Goal: Task Accomplishment & Management: Use online tool/utility

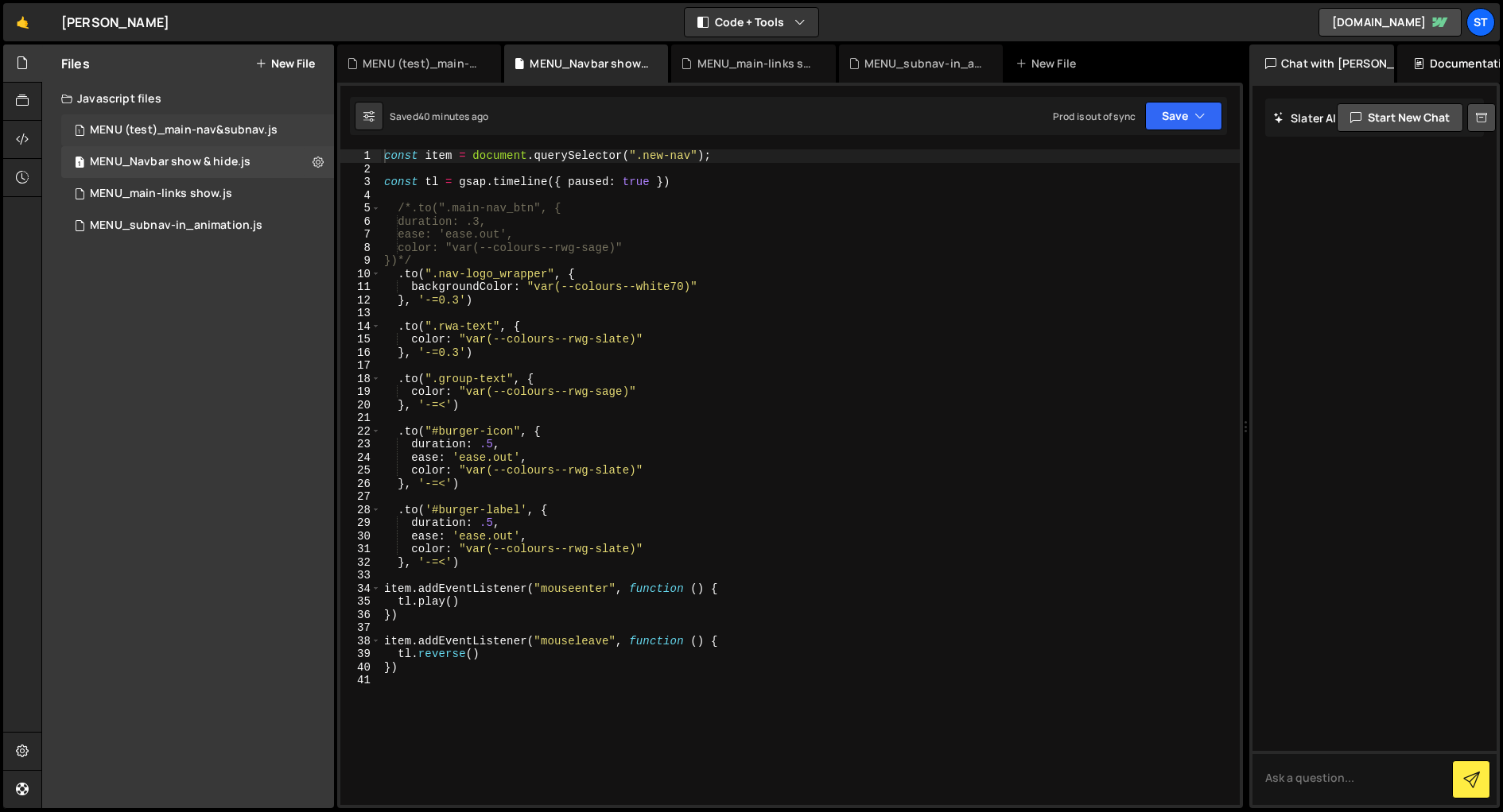
click at [191, 134] on div "MENU (test)_main-nav&subnav.js" at bounding box center [184, 130] width 187 height 14
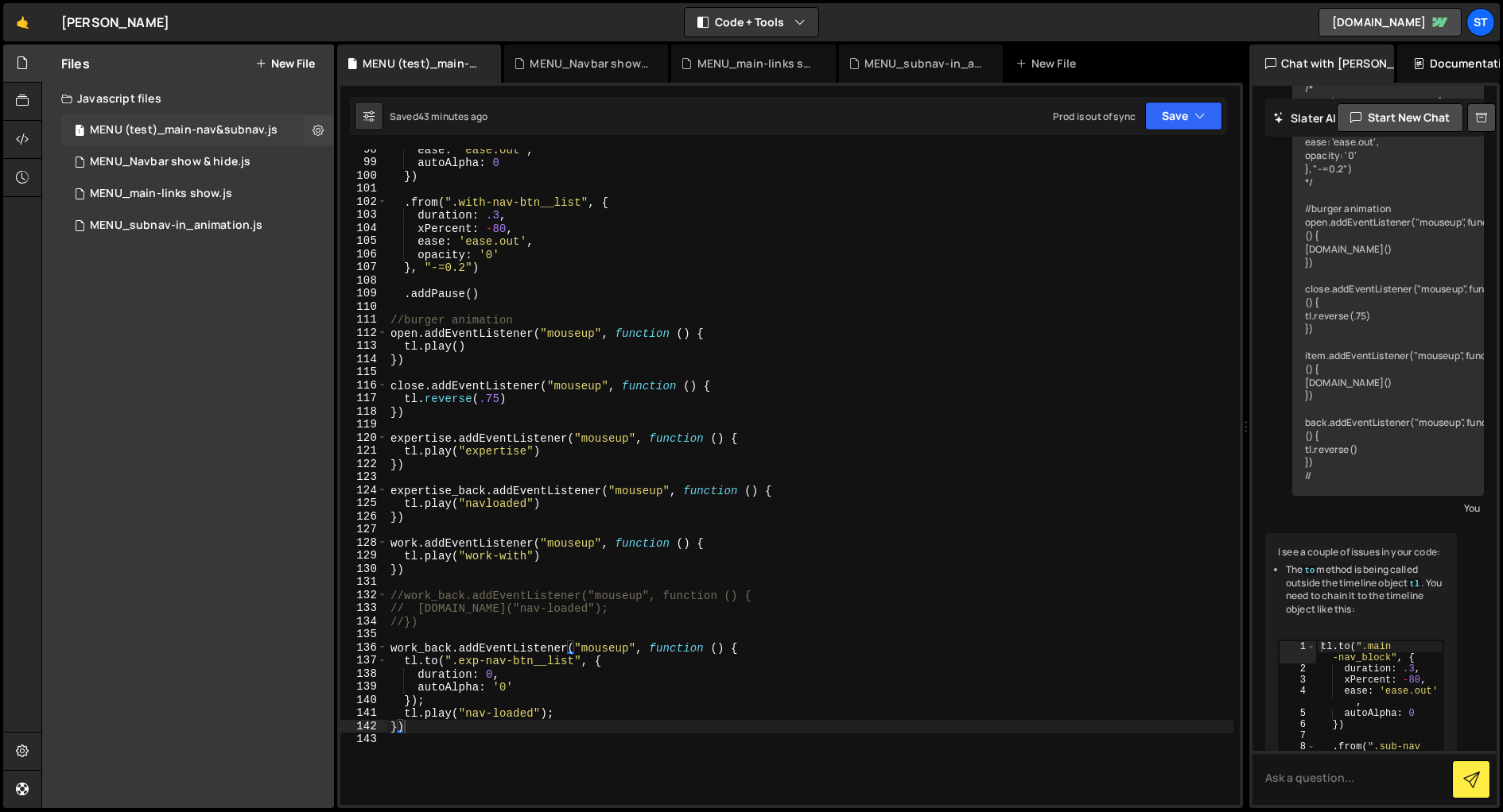
scroll to position [2436, 0]
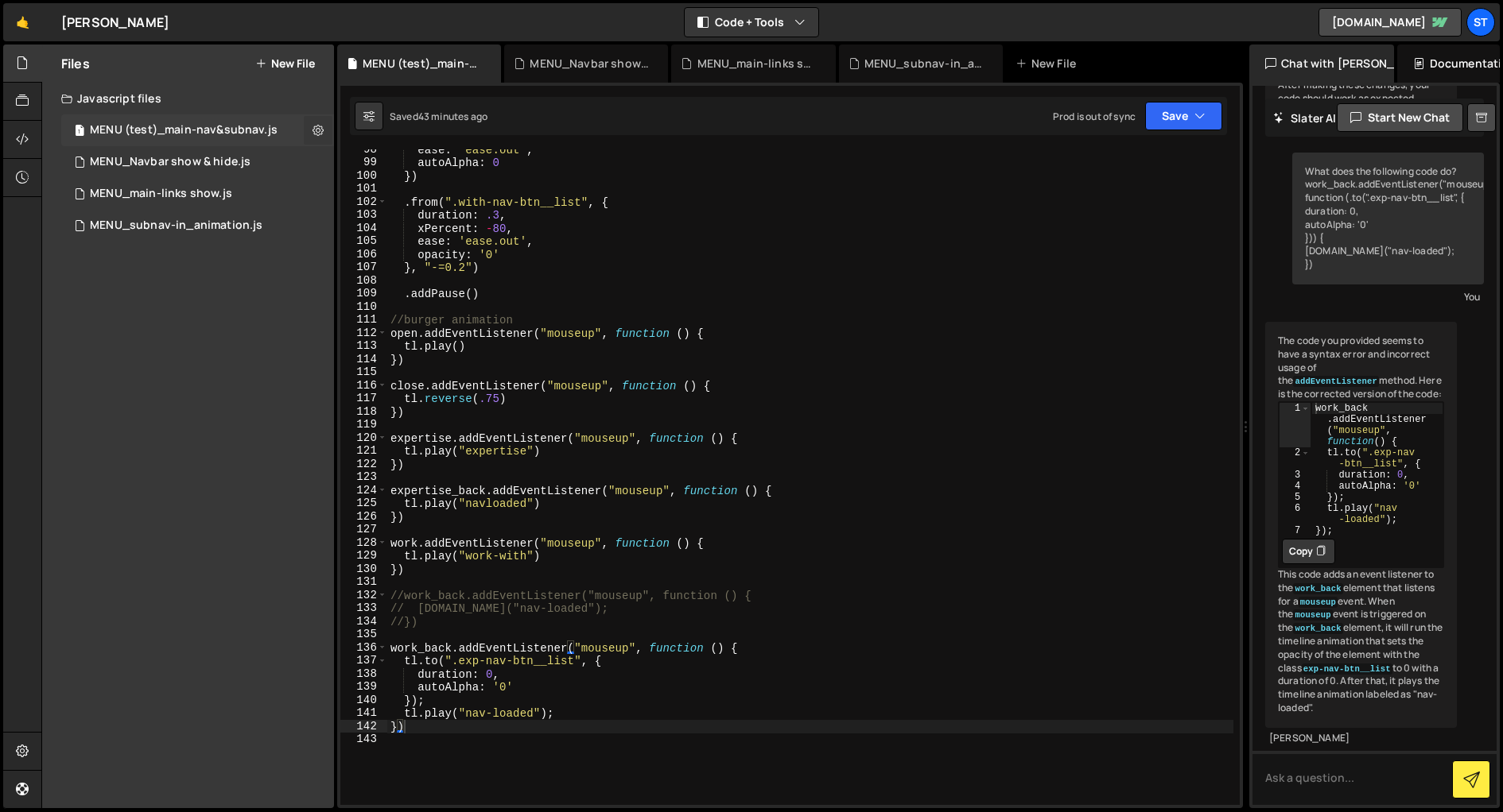
click at [318, 128] on icon at bounding box center [318, 130] width 11 height 15
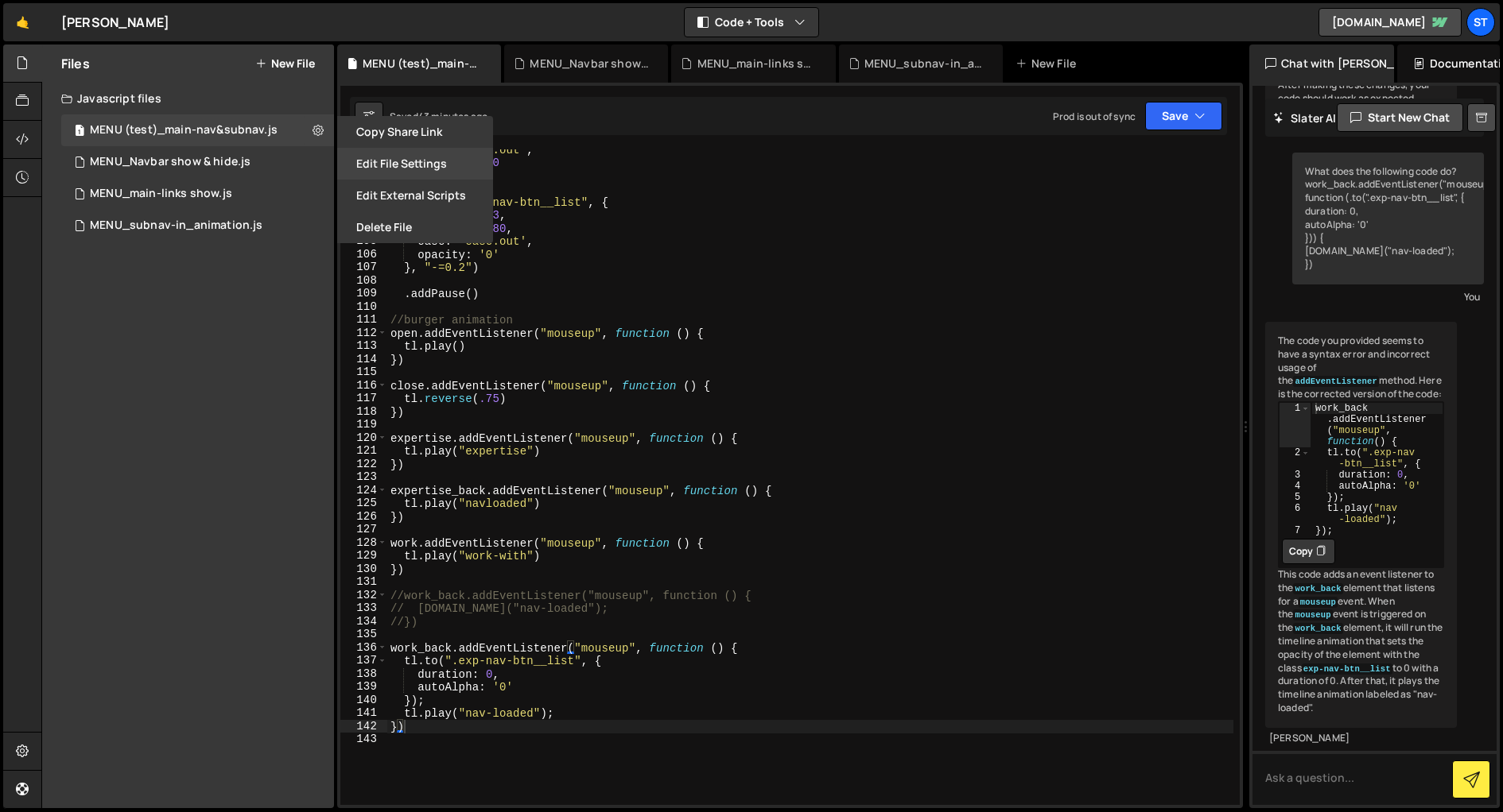
click at [386, 164] on button "Edit File Settings" at bounding box center [415, 164] width 156 height 32
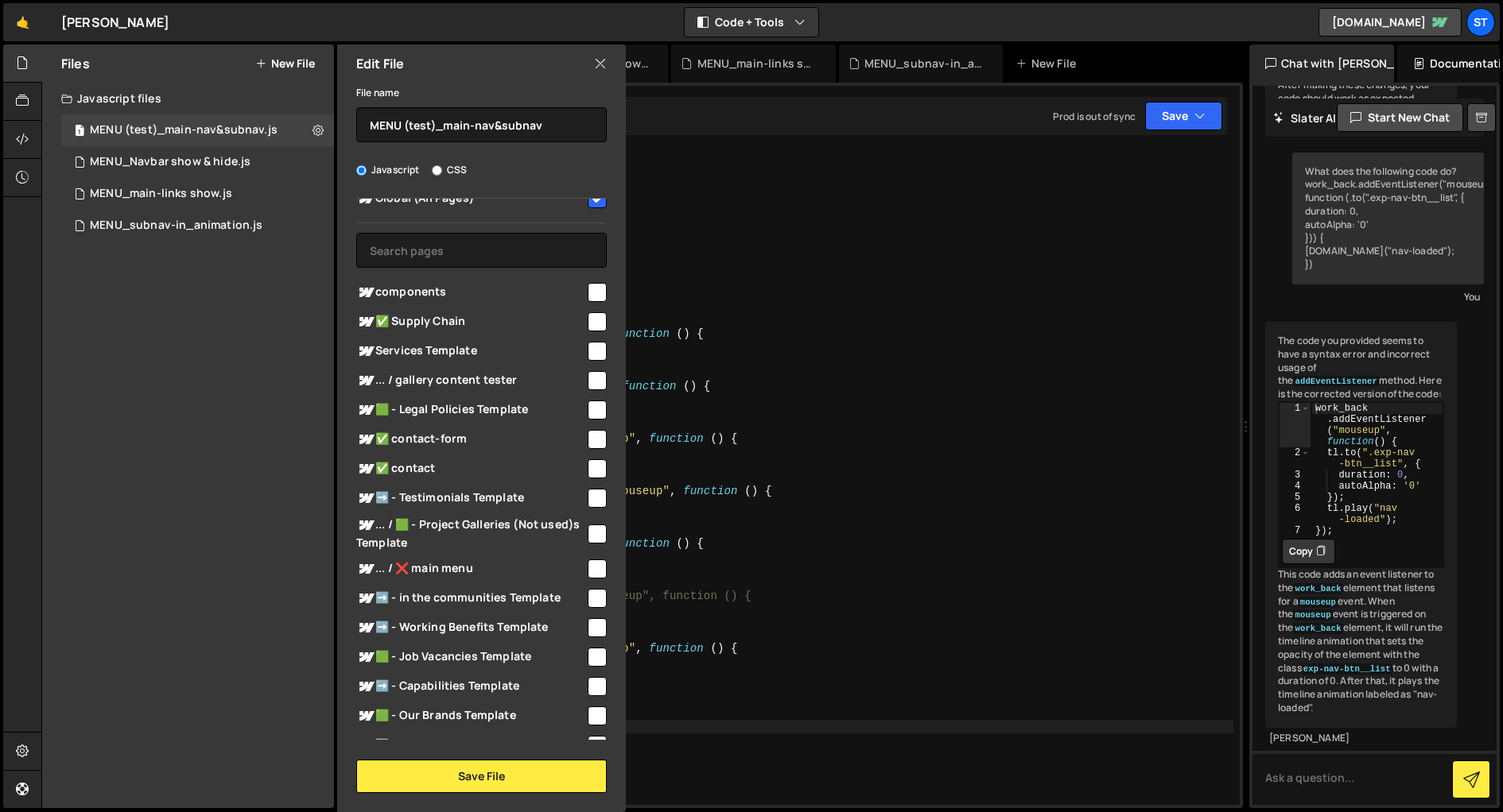
scroll to position [0, 0]
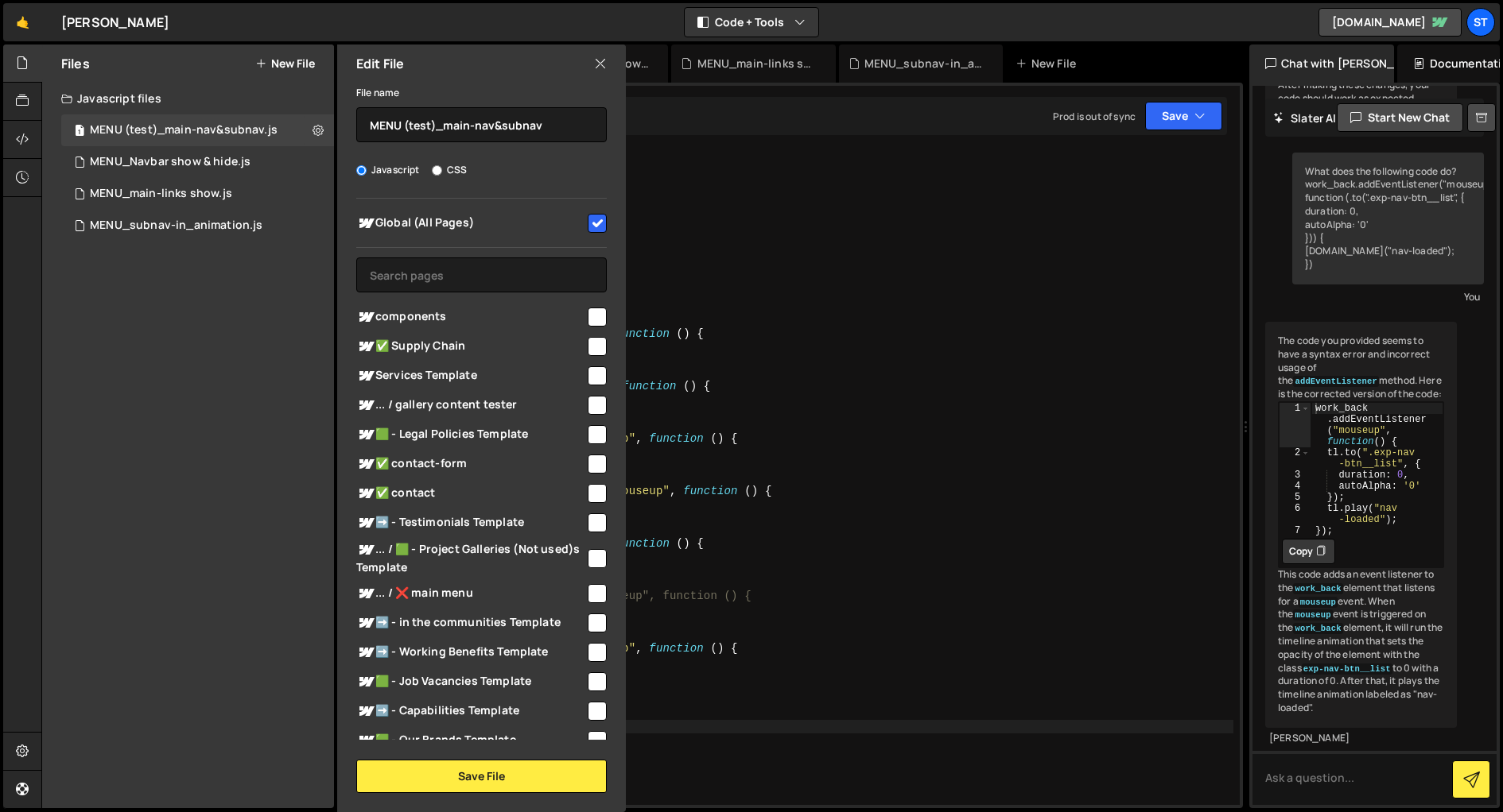
click at [602, 65] on icon at bounding box center [601, 64] width 13 height 18
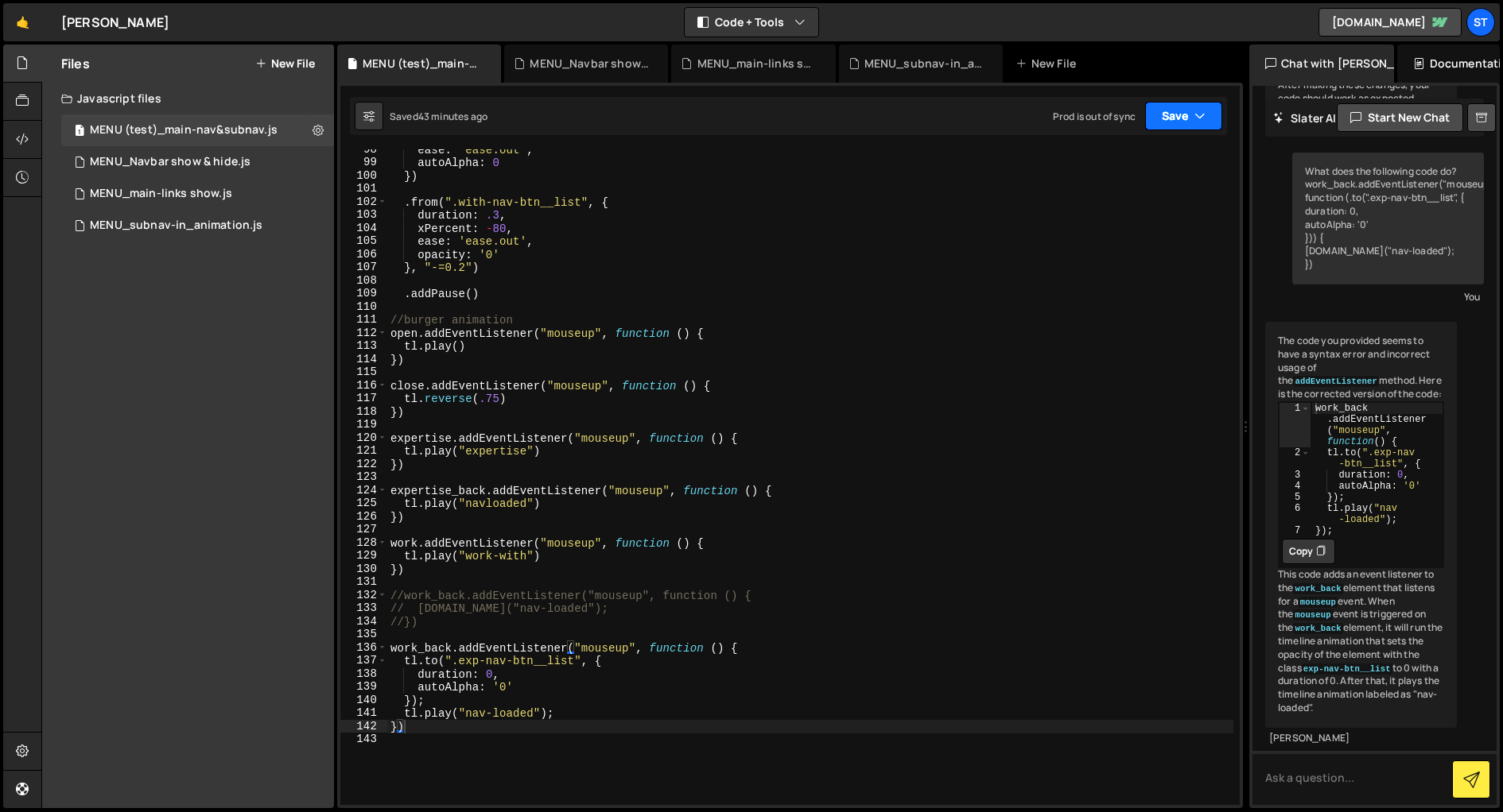
click at [1198, 112] on icon "button" at bounding box center [1200, 115] width 11 height 16
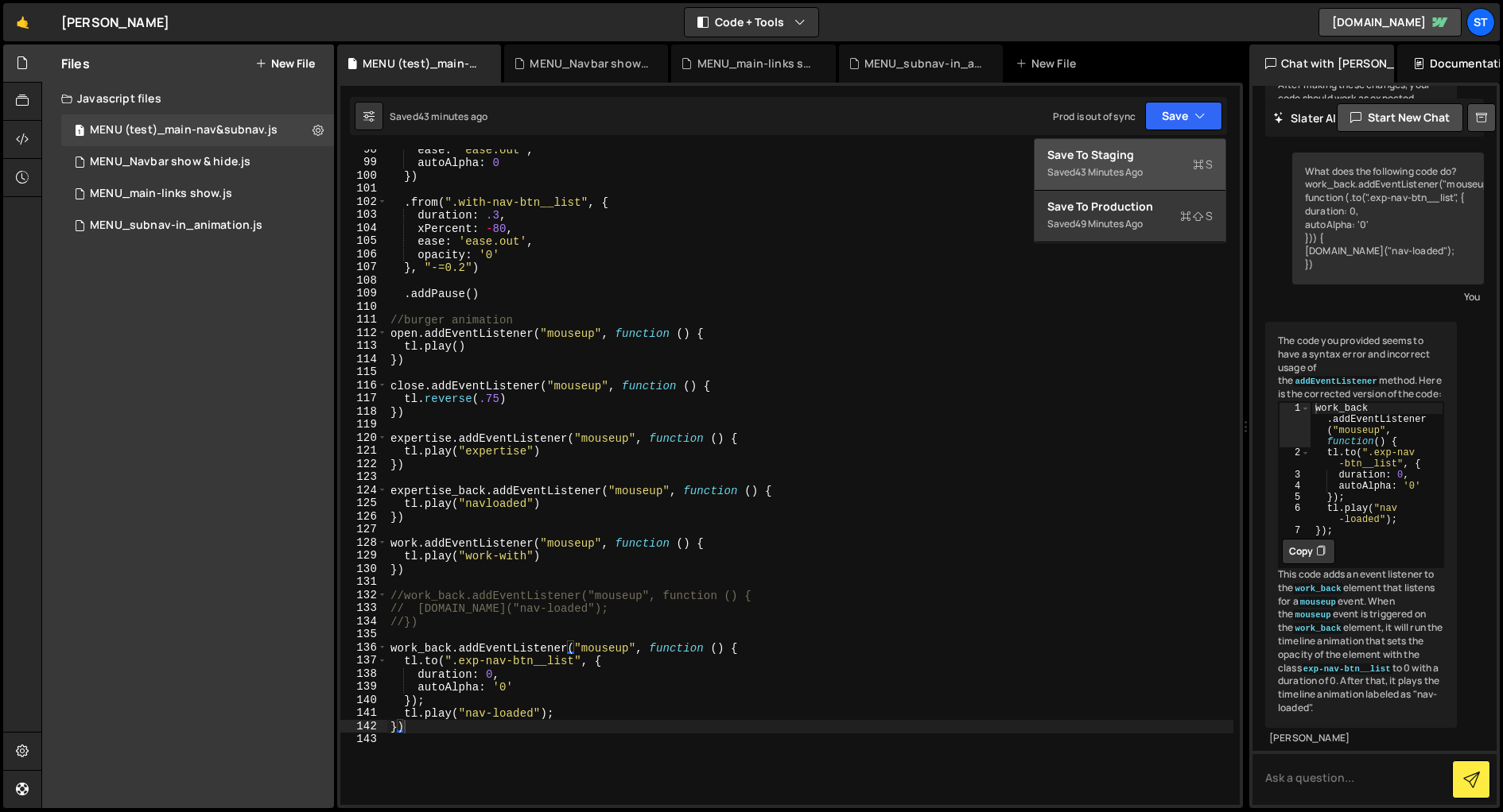
click at [1094, 165] on div "Saved 43 minutes ago" at bounding box center [1130, 172] width 166 height 19
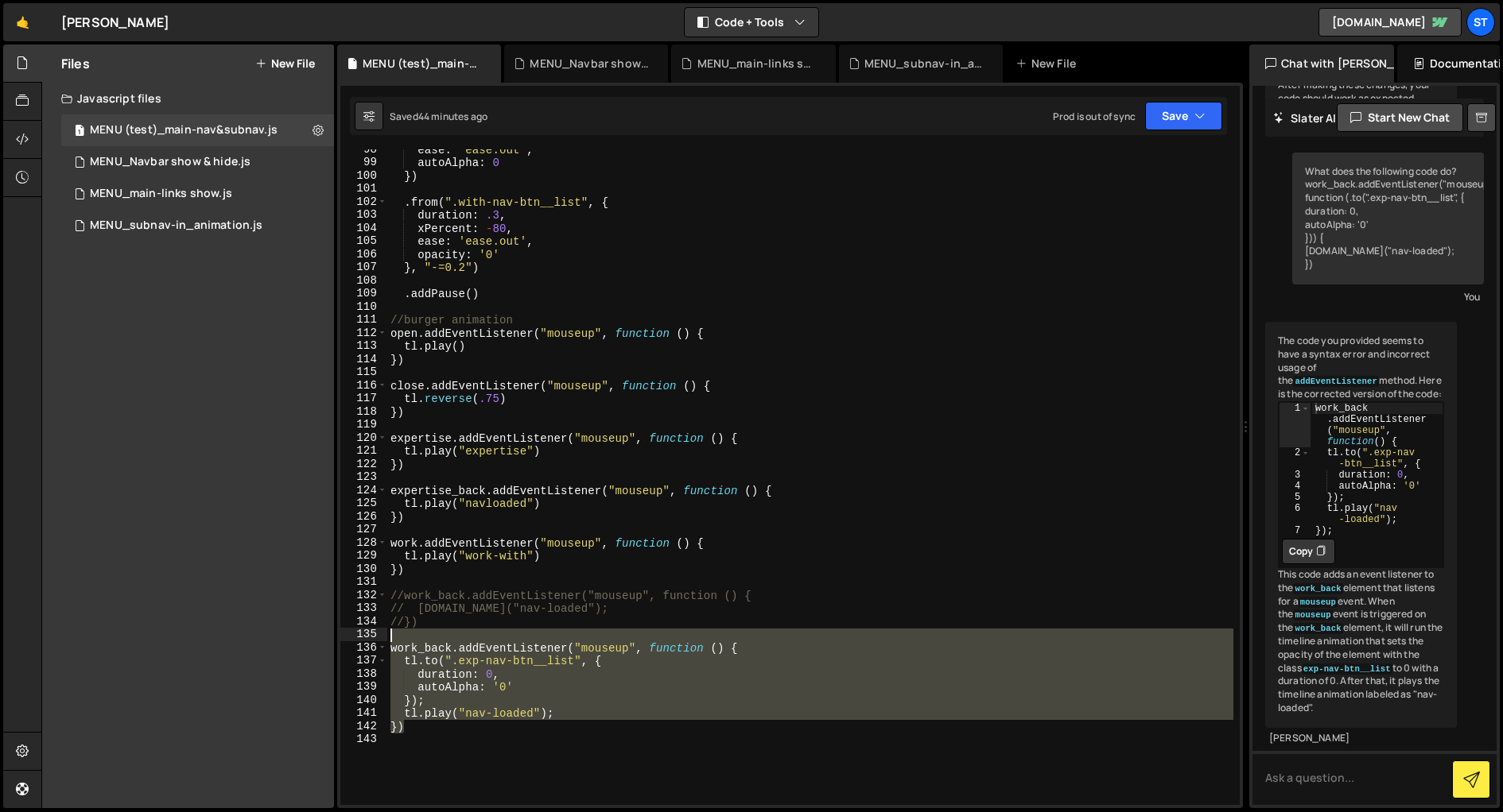
drag, startPoint x: 447, startPoint y: 729, endPoint x: 386, endPoint y: 636, distance: 111.2
click at [386, 636] on div "}) 98 99 100 101 102 103 104 105 106 107 108 109 110 111 112 113 114 115 116 11…" at bounding box center [790, 478] width 900 height 656
type textarea "work_back.addEventListener("mouseup", function () {"
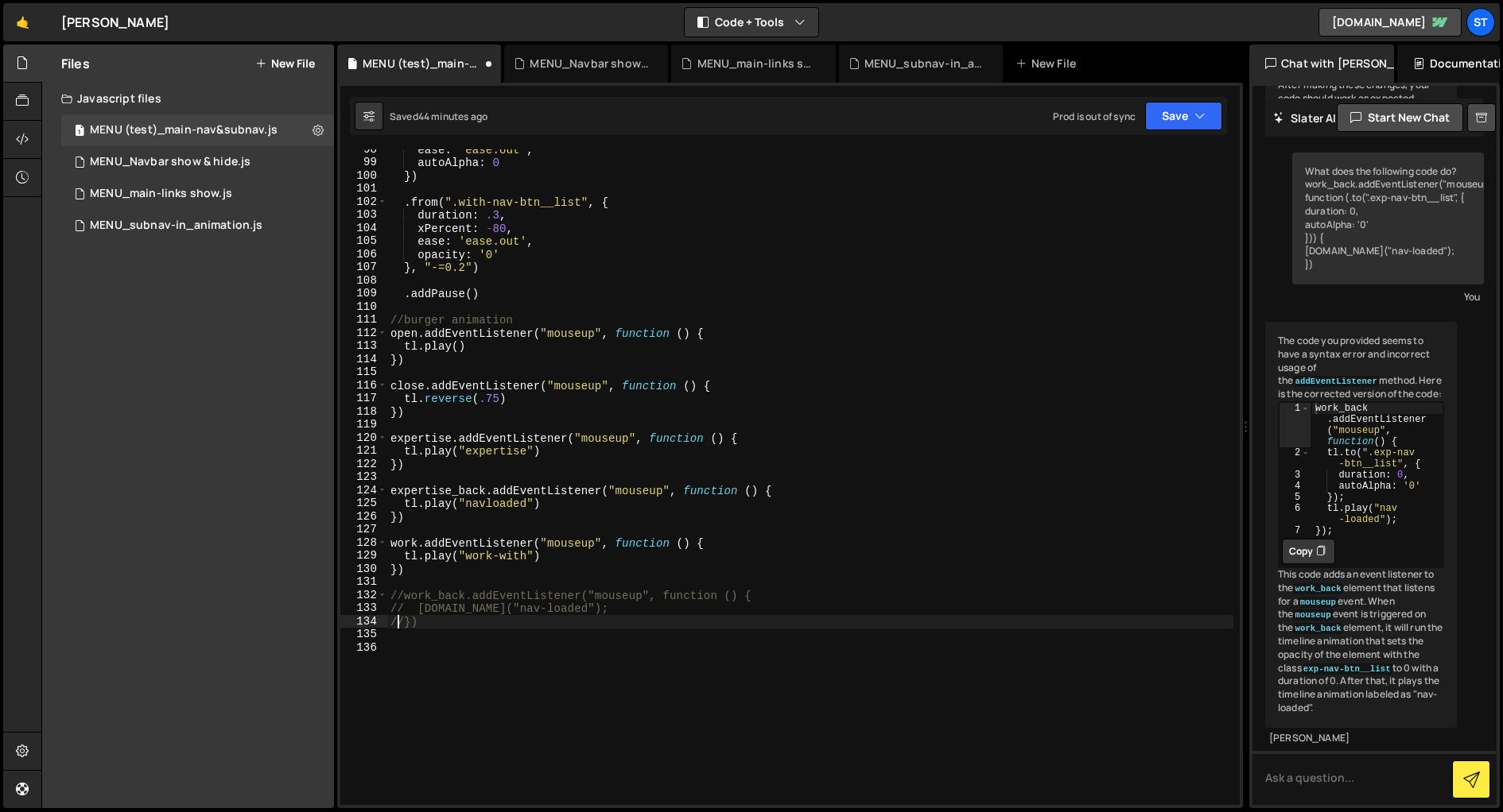
click at [398, 623] on div "ease : 'ease.out' , autoAlpha : 0 }) . from ( ".with-nav-btn__list" , { duratio…" at bounding box center [810, 484] width 846 height 682
click at [402, 607] on div "ease : 'ease.out' , autoAlpha : 0 }) . from ( ".with-nav-btn__list" , { duratio…" at bounding box center [810, 484] width 846 height 682
click at [399, 596] on div "ease : 'ease.out' , autoAlpha : 0 }) . from ( ".with-nav-btn__list" , { duratio…" at bounding box center [810, 484] width 846 height 682
type textarea "work_back.addEventListener("mouseup", function () {"
click at [1338, 19] on link "[DOMAIN_NAME]" at bounding box center [1390, 22] width 143 height 29
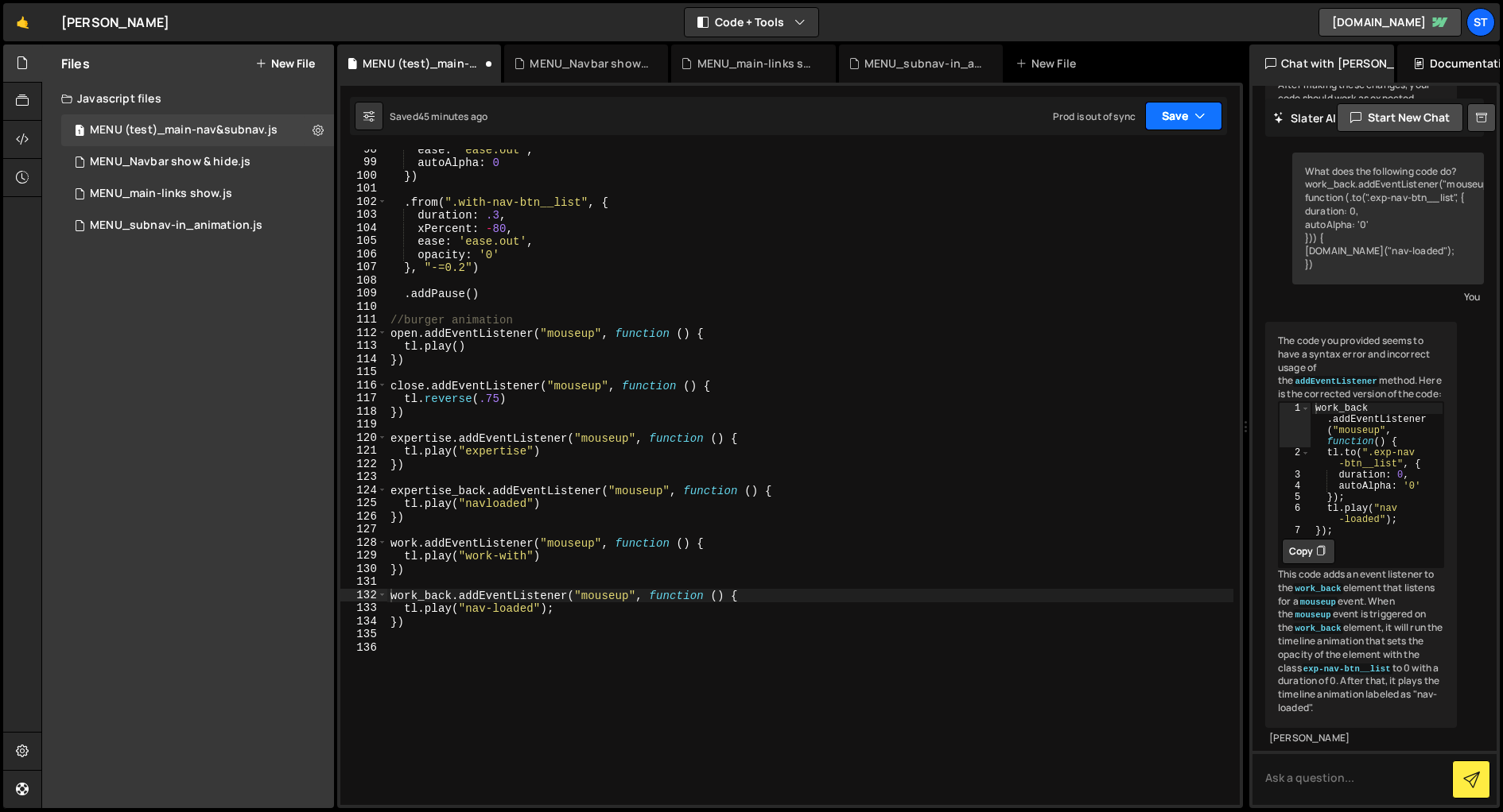
click at [1186, 111] on button "Save" at bounding box center [1183, 116] width 77 height 29
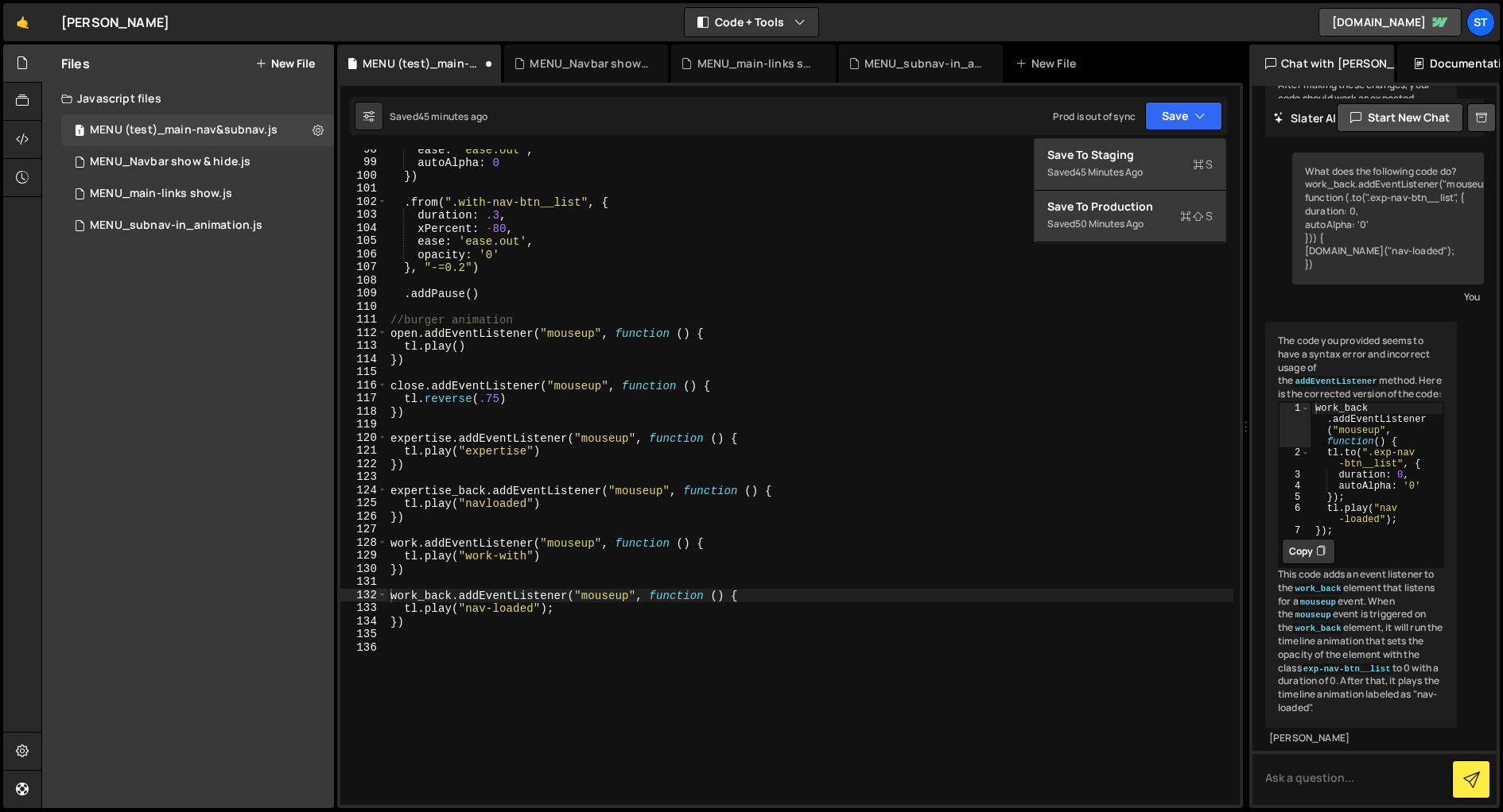
click at [214, 332] on div "Files New File Javascript files 1 MENU (test)_main-nav&subnav.js 0 1 MENU_Navba…" at bounding box center [187, 426] width 291 height 763
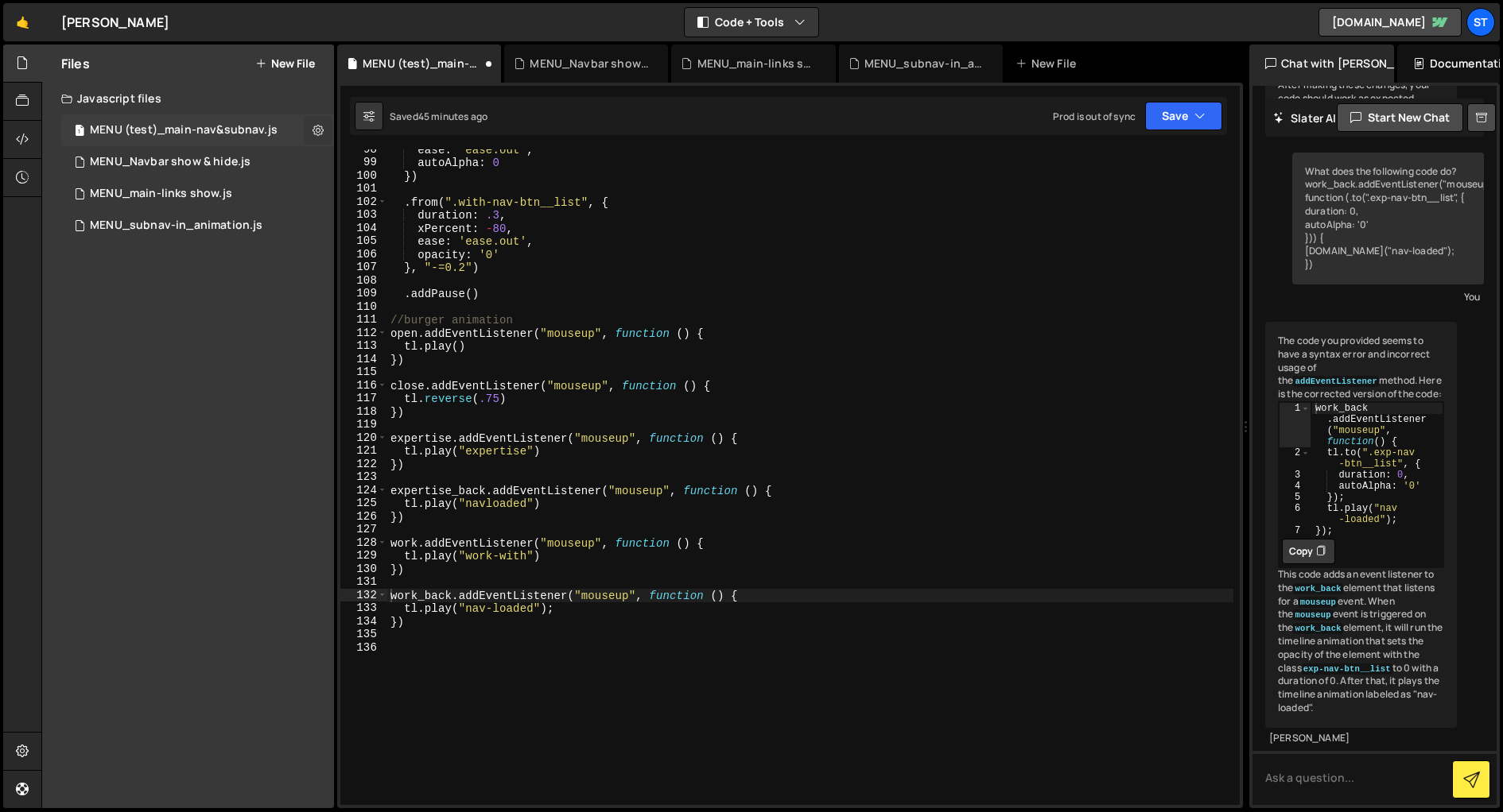
click at [318, 130] on icon at bounding box center [318, 130] width 11 height 15
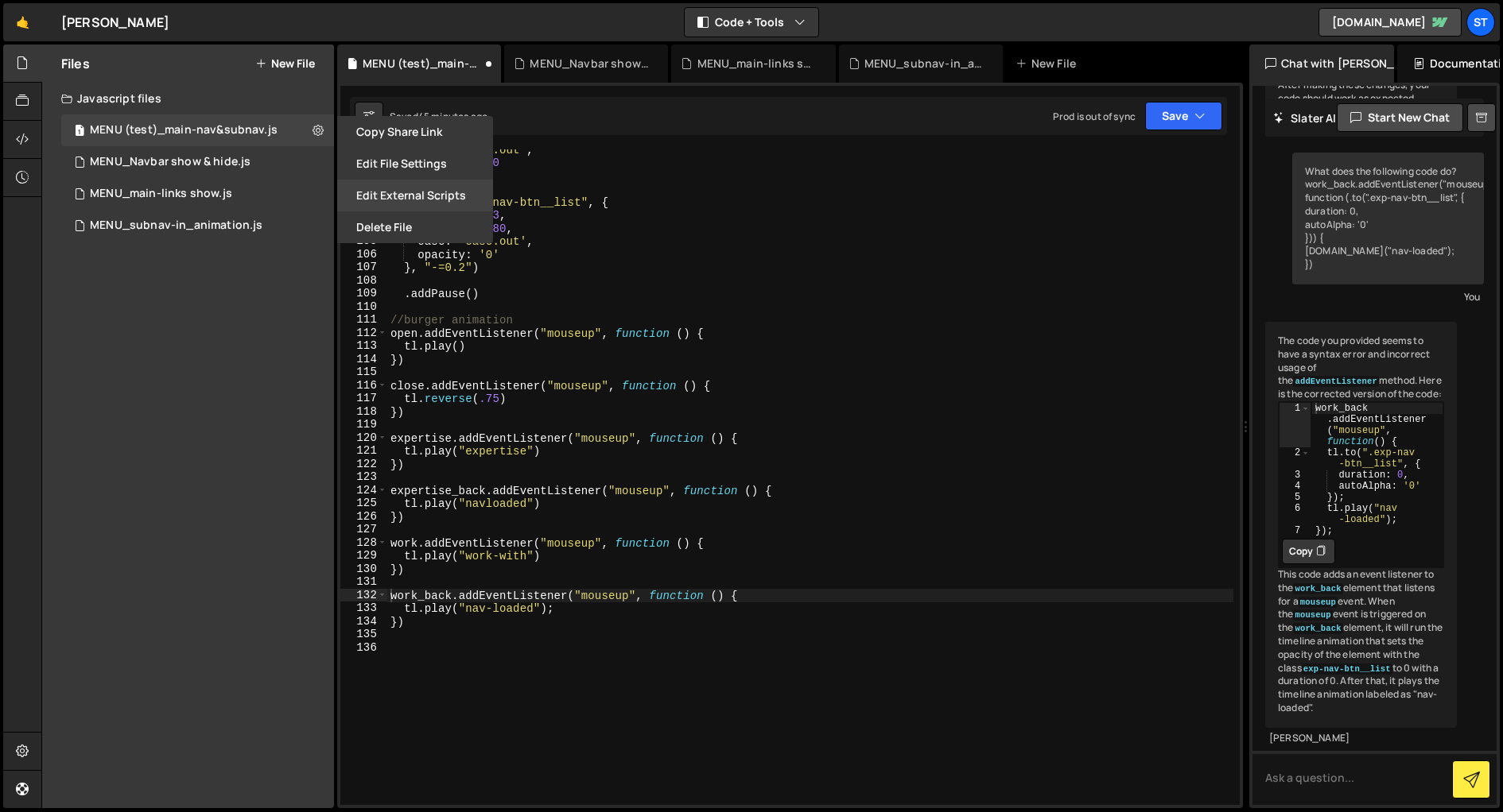
click at [419, 195] on button "Edit External Scripts" at bounding box center [415, 196] width 156 height 32
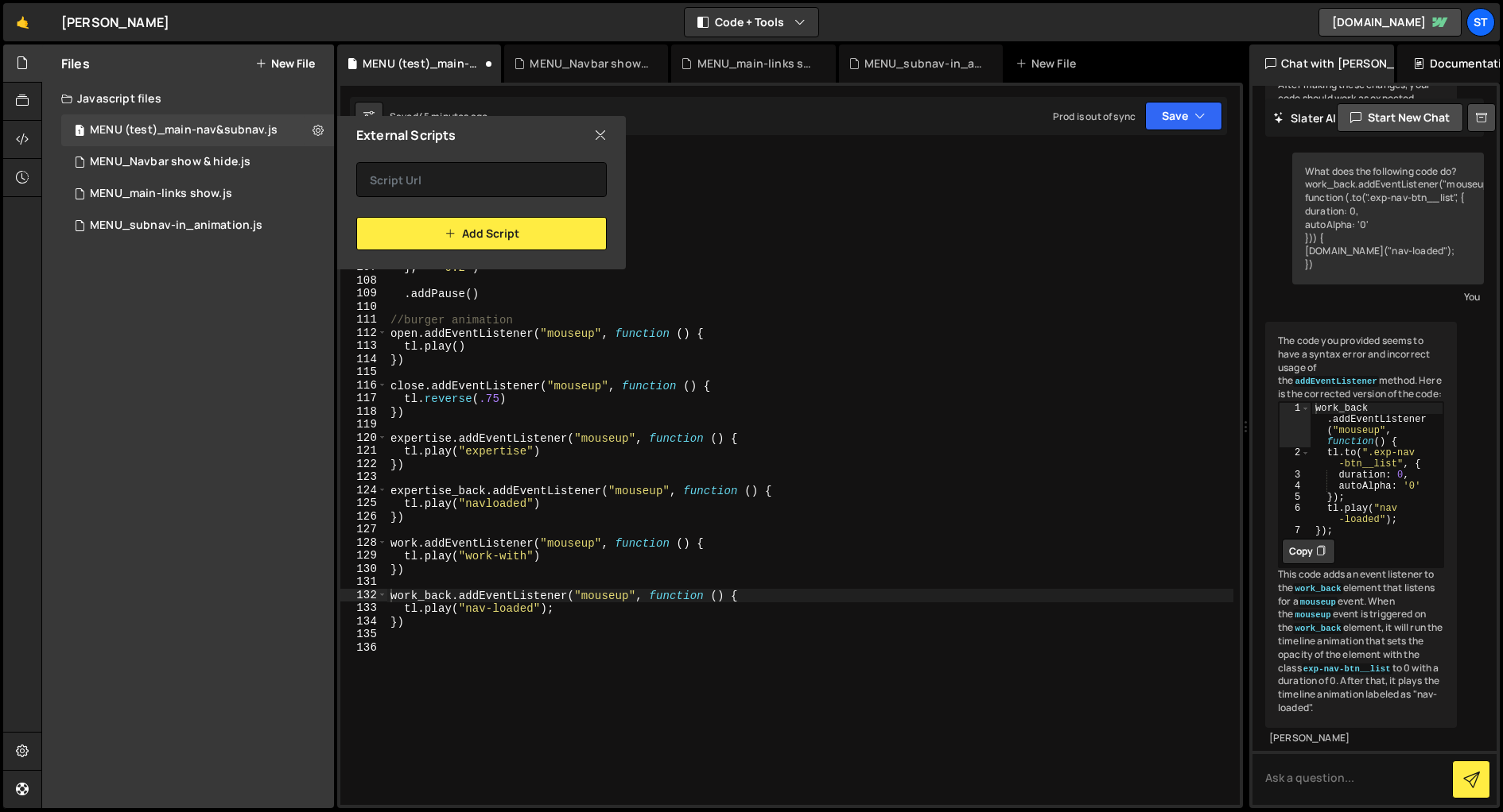
click at [597, 135] on icon at bounding box center [601, 135] width 13 height 18
checkbox input "false"
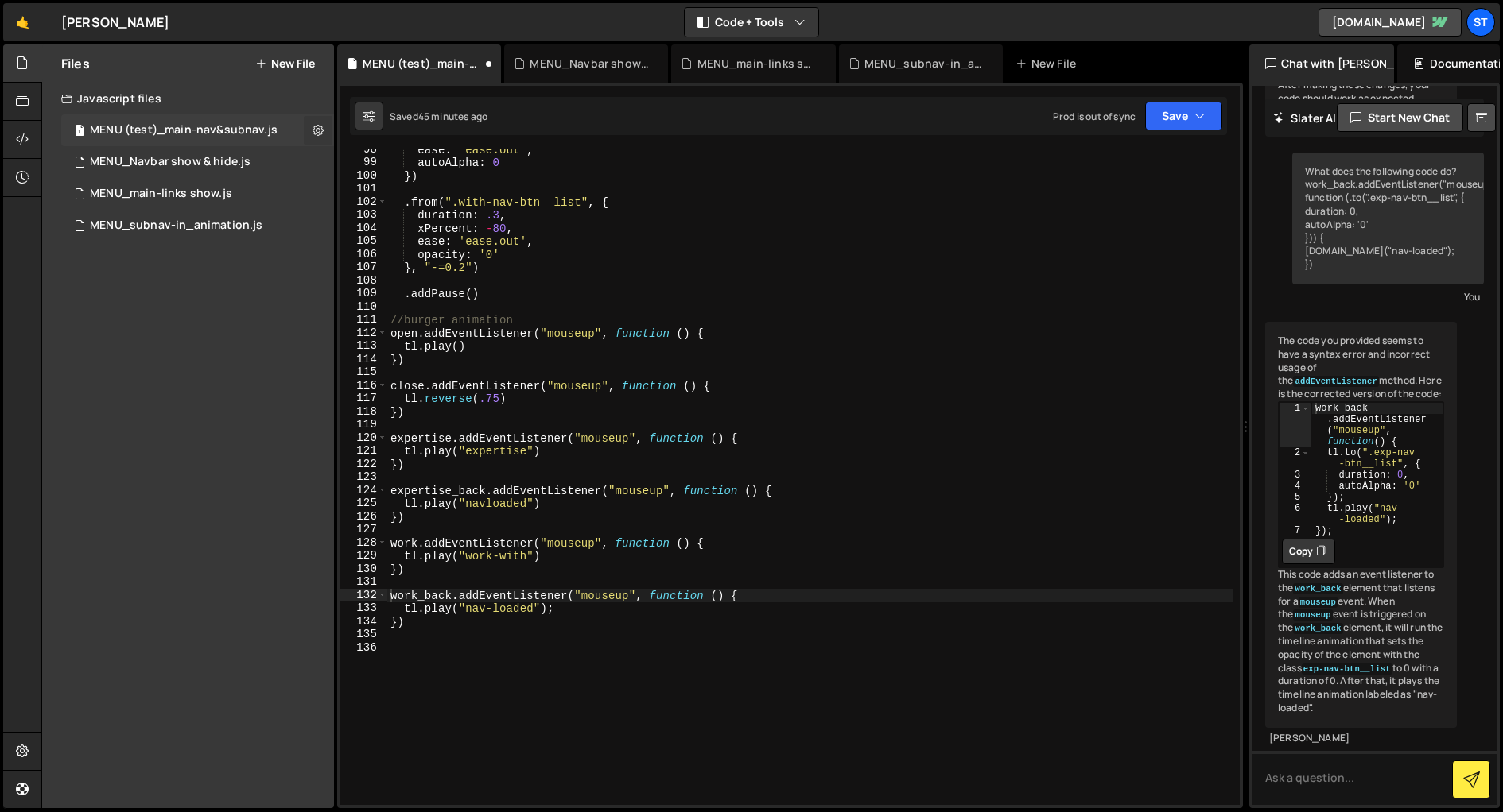
click at [312, 132] on icon at bounding box center [318, 130] width 11 height 15
type input "MENU (test)_main-nav&subnav"
radio input "true"
checkbox input "true"
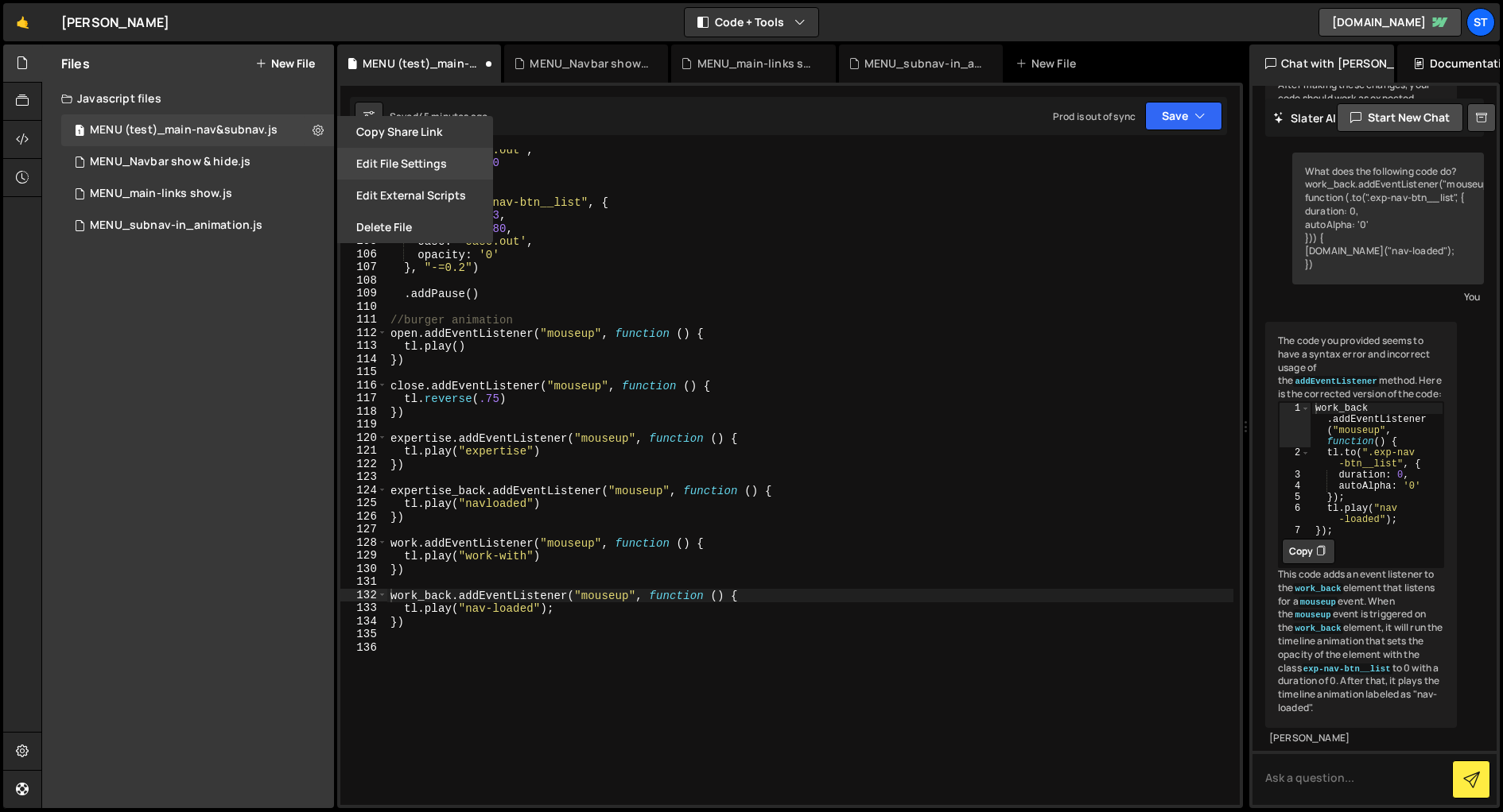
click at [385, 156] on button "Edit File Settings" at bounding box center [415, 164] width 156 height 32
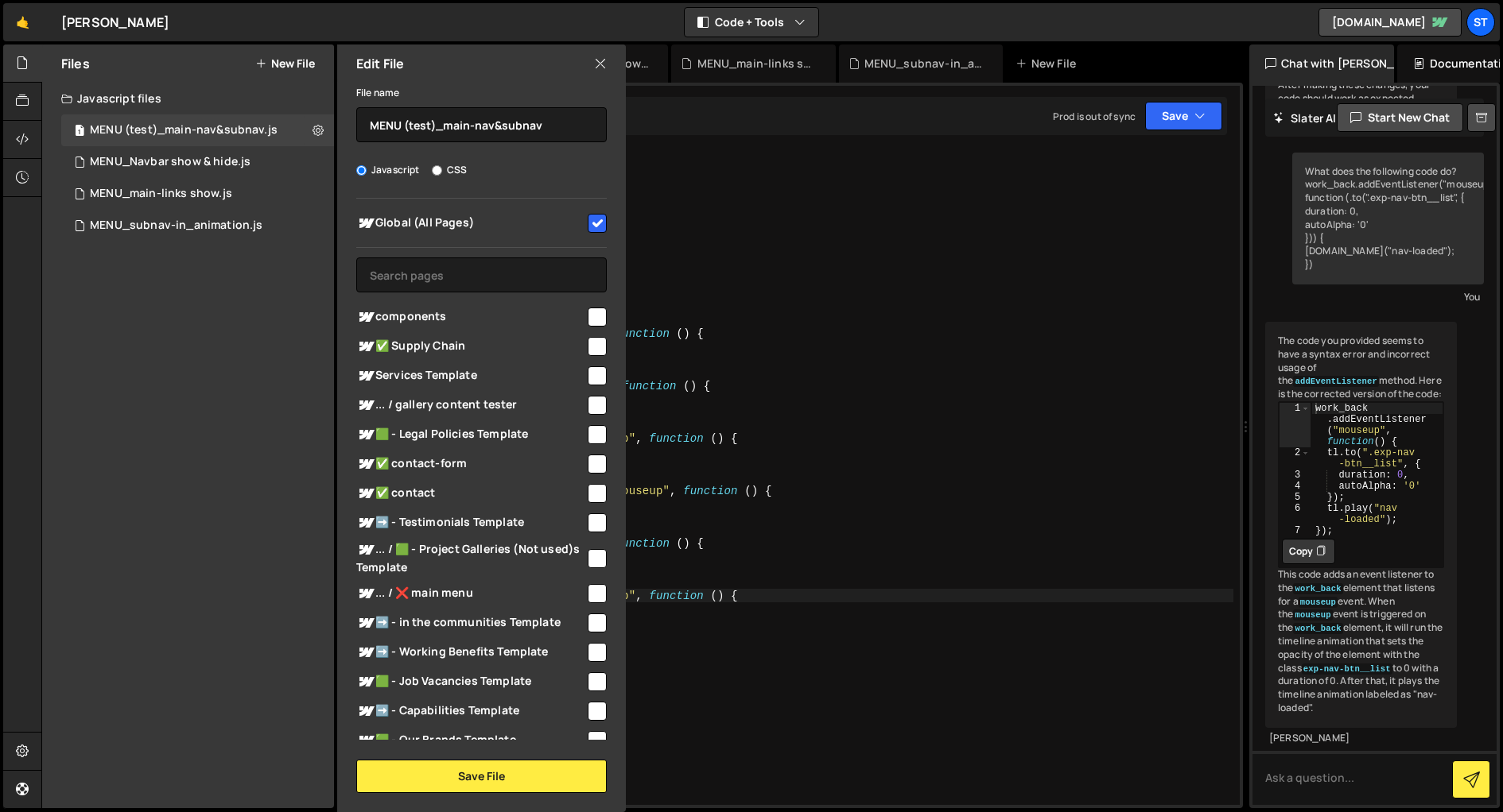
click at [598, 63] on icon at bounding box center [601, 64] width 13 height 18
